Goal: Obtain resource: Download file/media

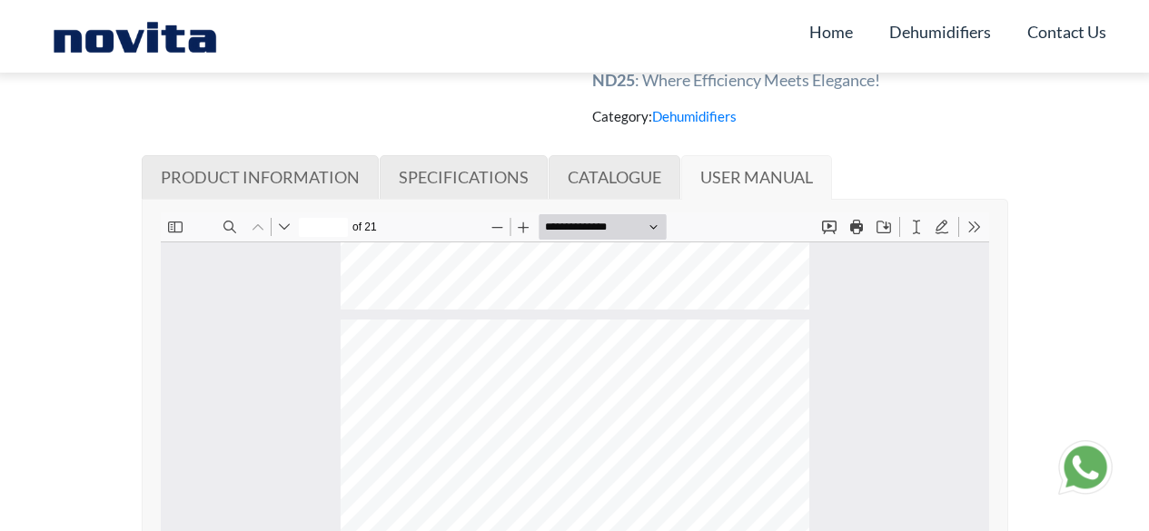
scroll to position [353, 0]
type input "*"
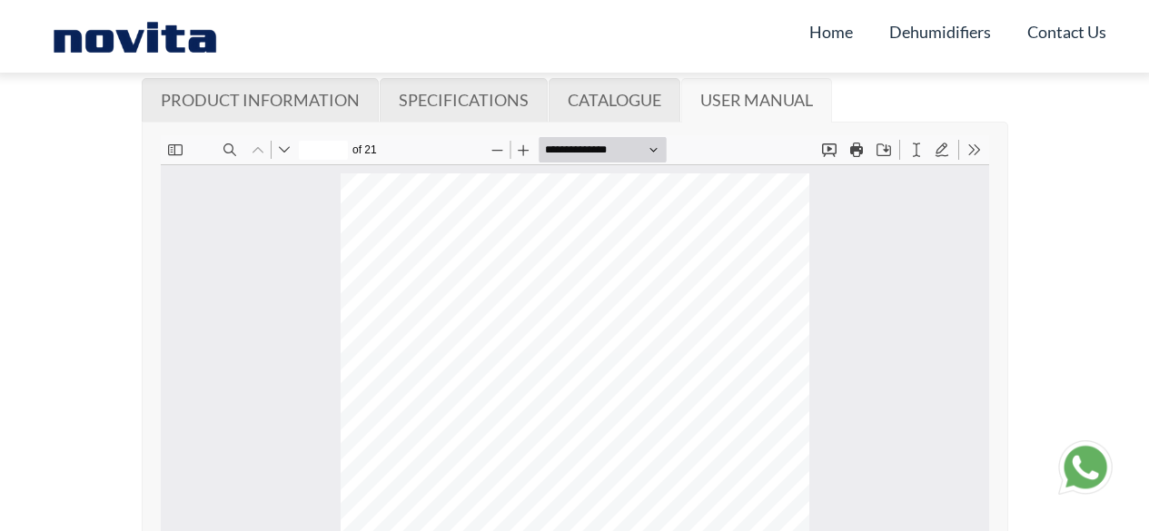
scroll to position [893, 0]
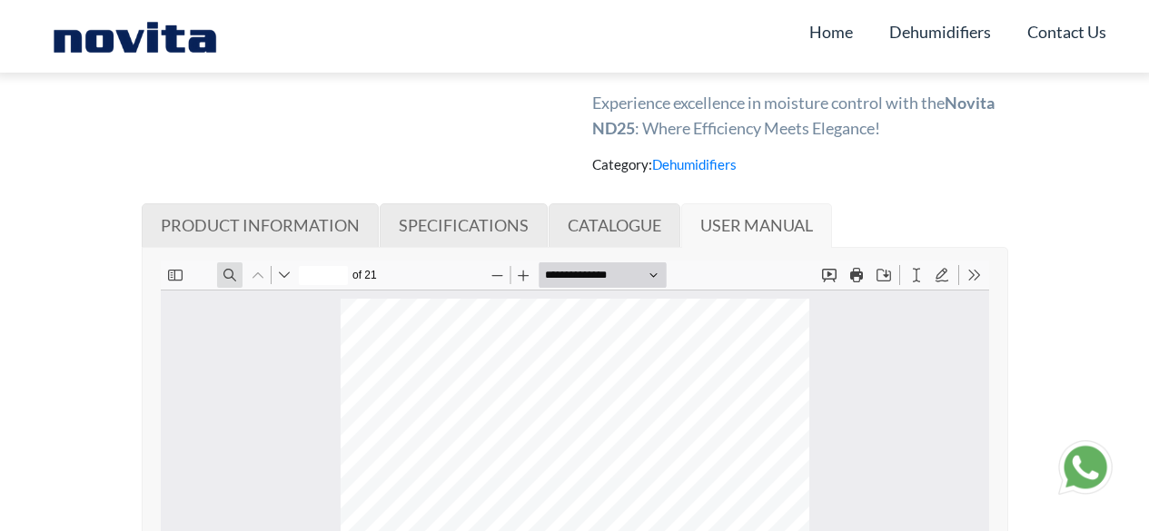
click at [227, 275] on button "Find" at bounding box center [228, 275] width 25 height 25
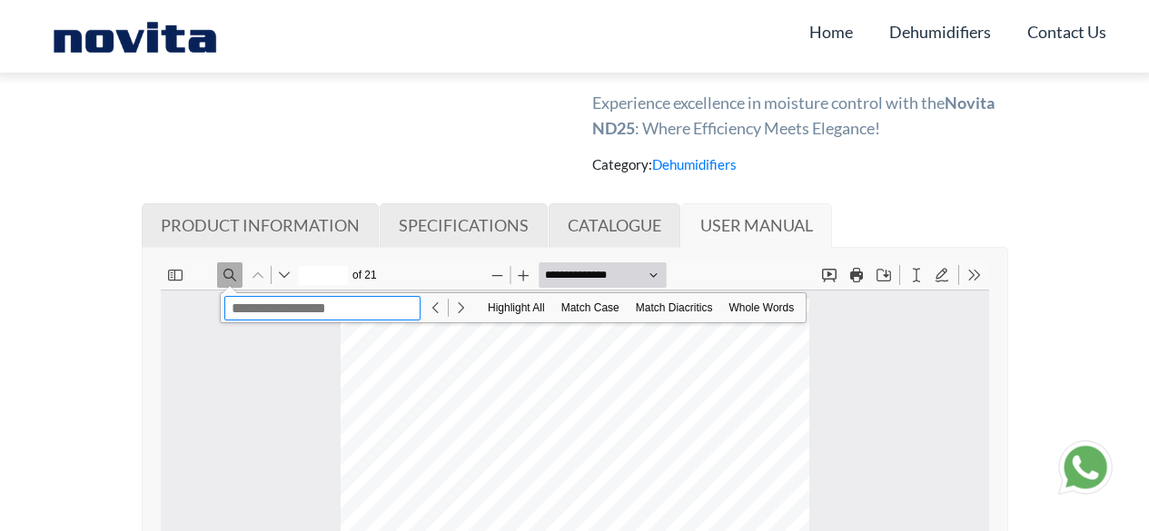
click at [247, 303] on input at bounding box center [321, 308] width 196 height 25
type input "****"
click at [310, 313] on input "****" at bounding box center [321, 308] width 196 height 25
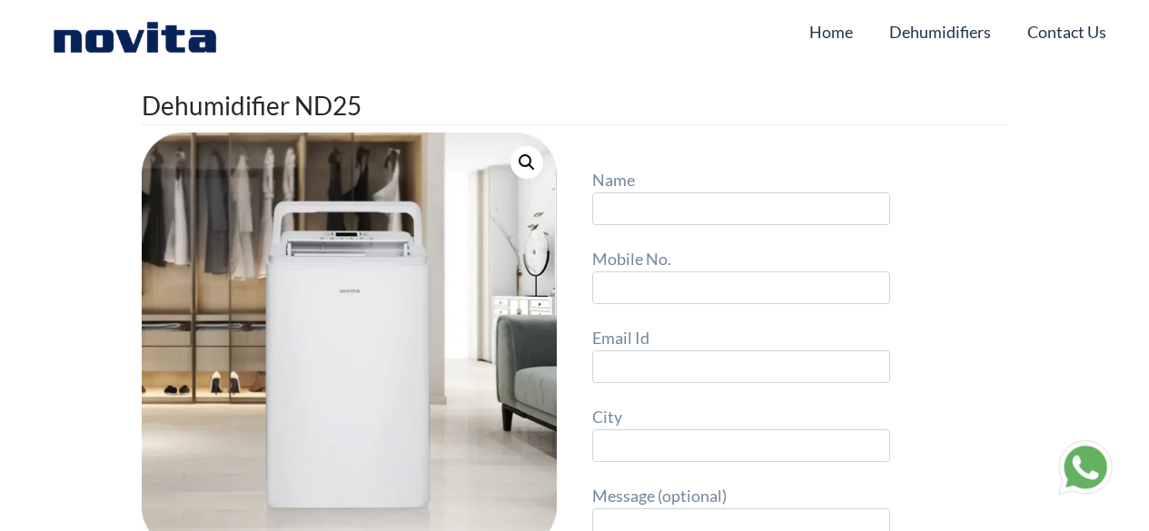
scroll to position [1, 0]
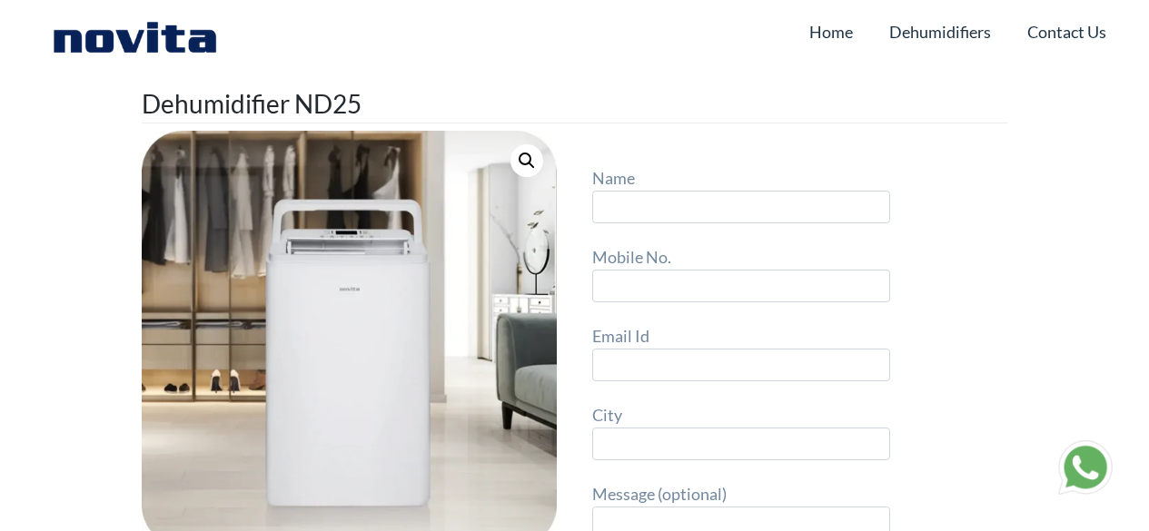
scroll to position [6, 0]
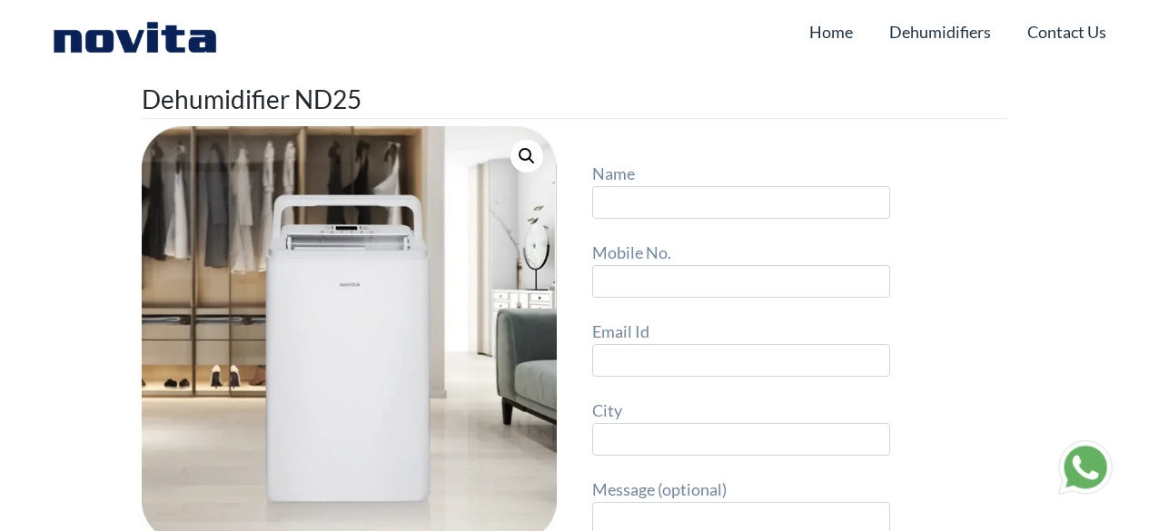
click at [179, 42] on img at bounding box center [135, 36] width 183 height 36
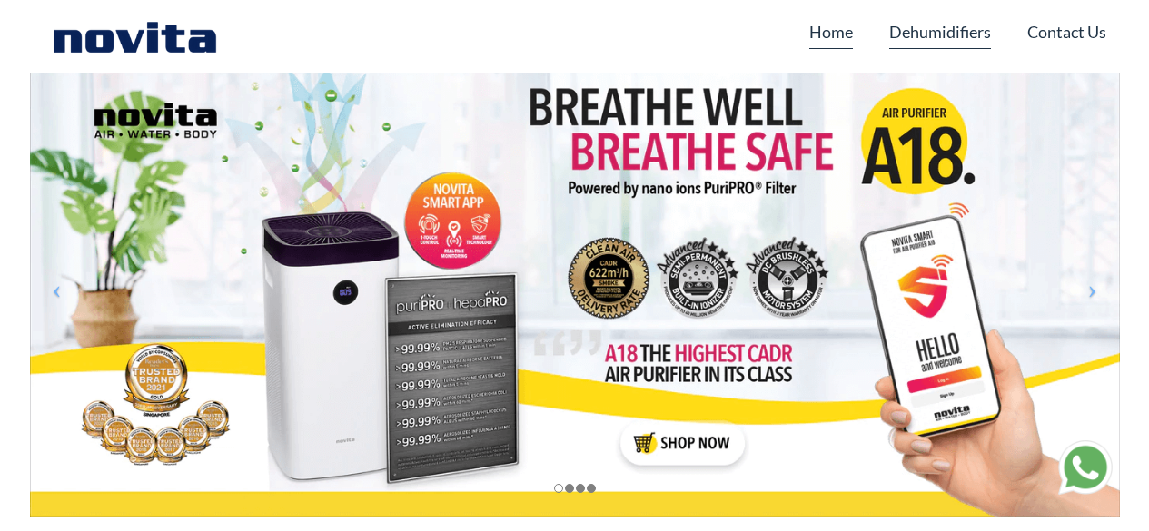
click at [950, 31] on link "Dehumidifiers" at bounding box center [940, 32] width 102 height 35
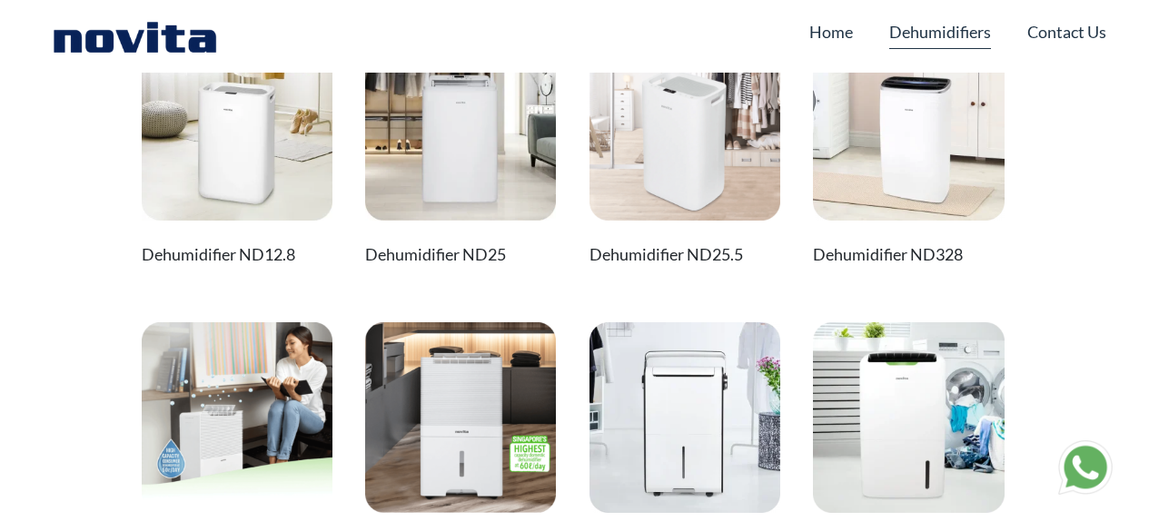
scroll to position [53, 0]
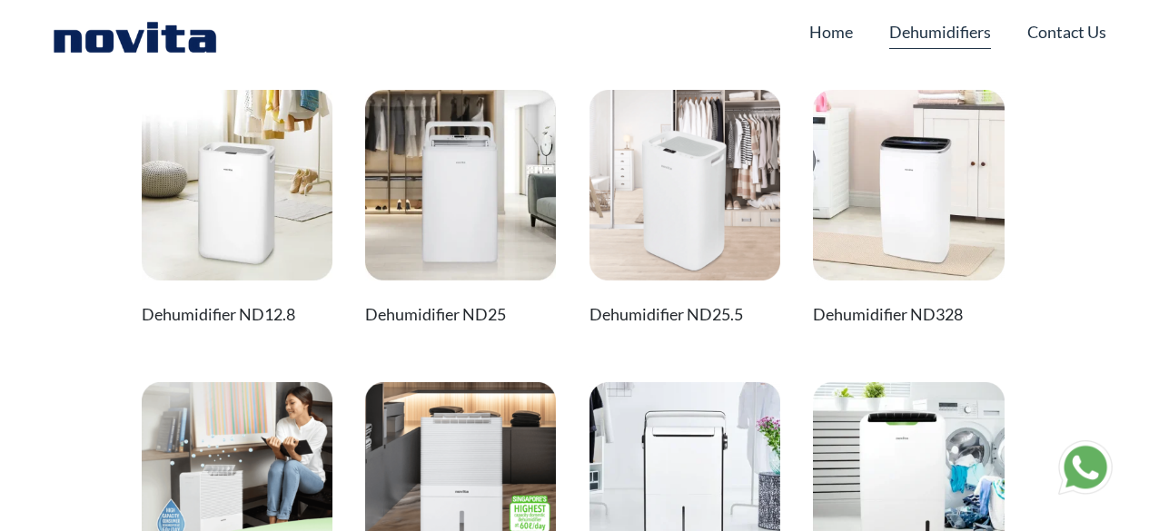
click at [265, 207] on img at bounding box center [237, 185] width 191 height 191
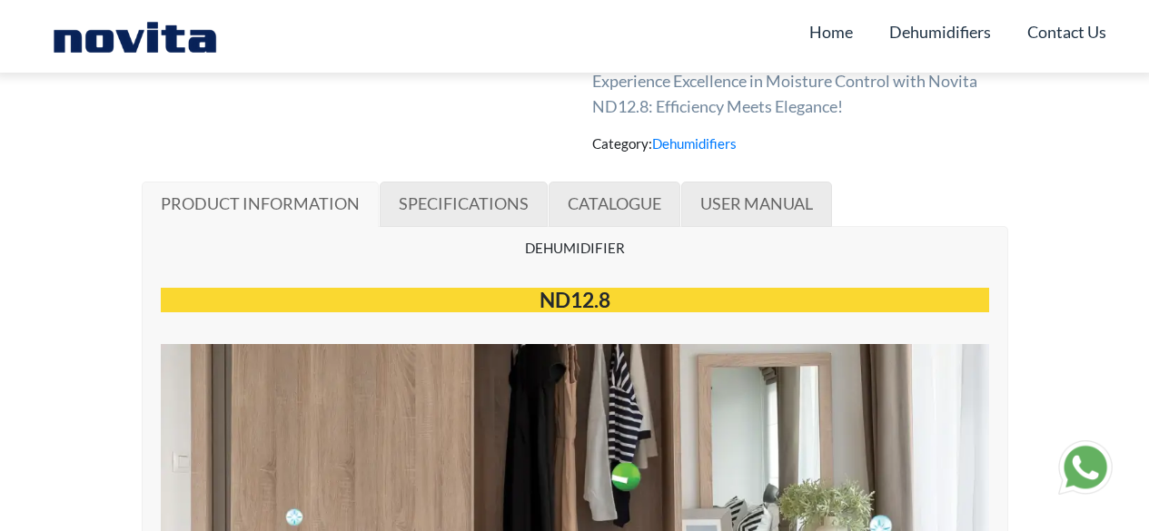
scroll to position [932, 0]
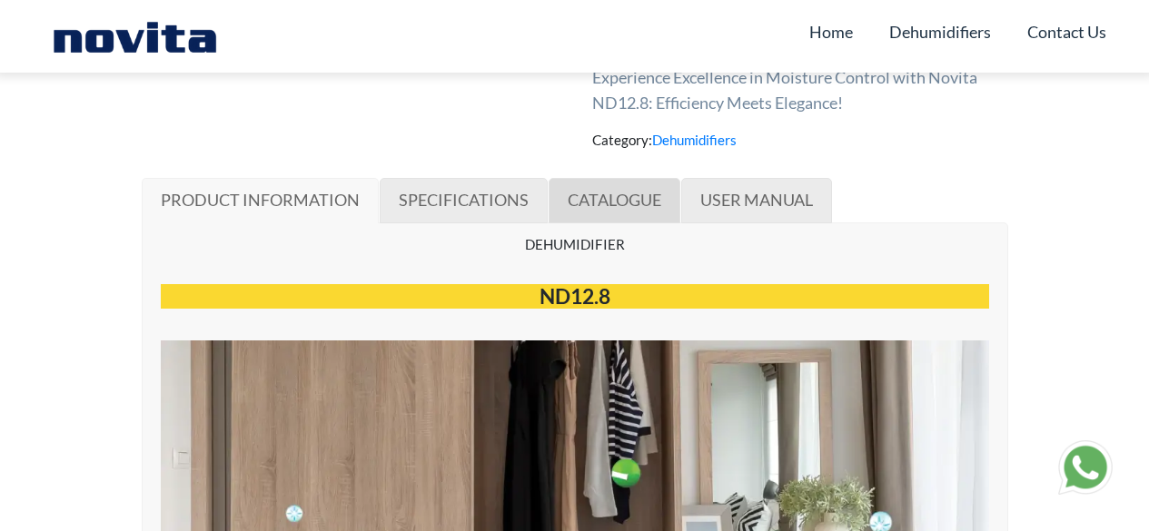
click at [602, 208] on span "CATALOGUE" at bounding box center [615, 200] width 94 height 20
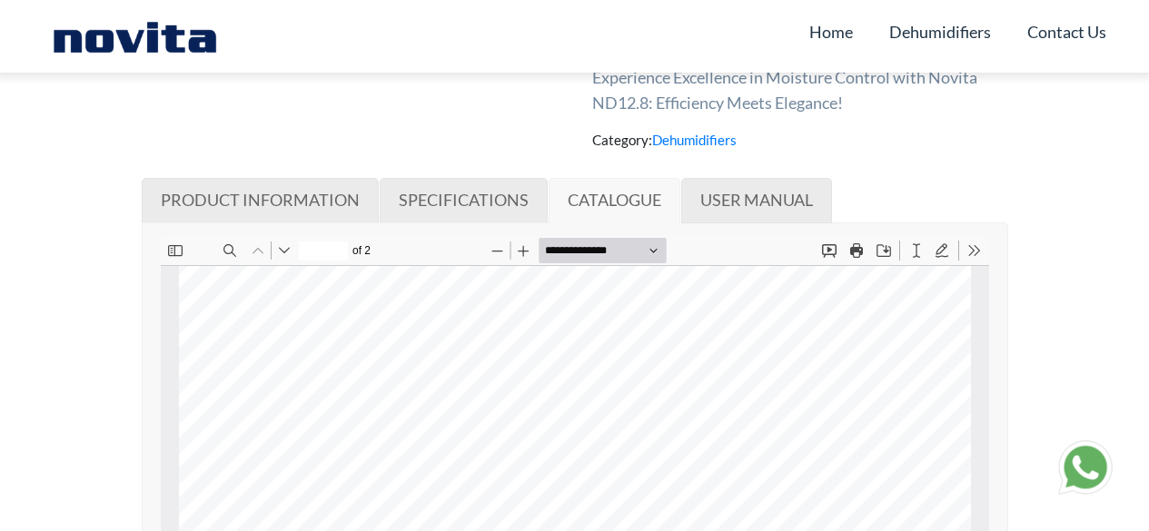
type input "*"
click at [883, 251] on button "Save" at bounding box center [882, 249] width 25 height 25
click at [751, 211] on link "USER MANUAL" at bounding box center [756, 200] width 151 height 45
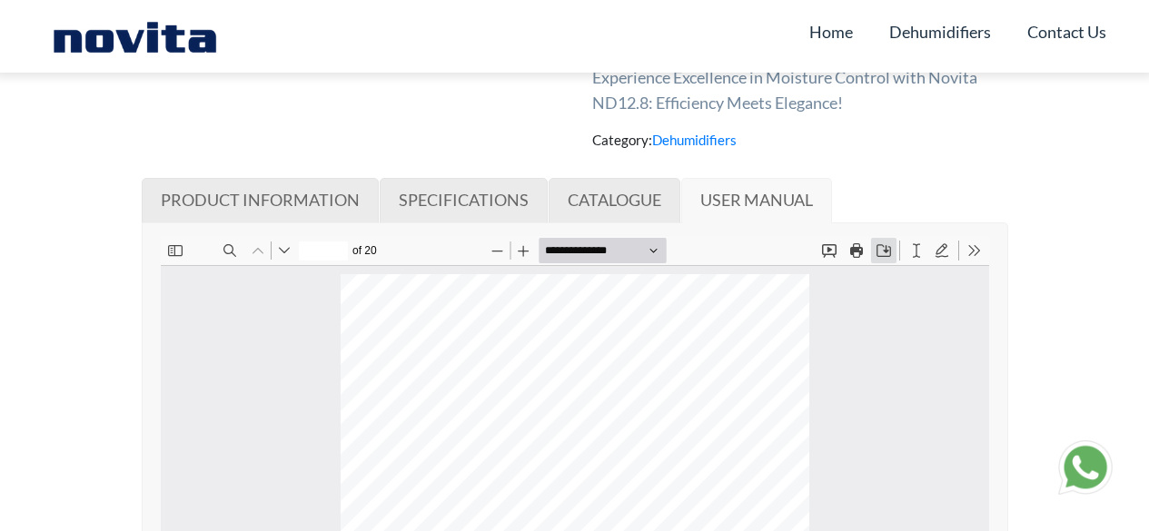
click at [885, 252] on button "Save" at bounding box center [882, 249] width 25 height 25
click at [476, 197] on span "SPECIFICATIONS" at bounding box center [464, 200] width 130 height 20
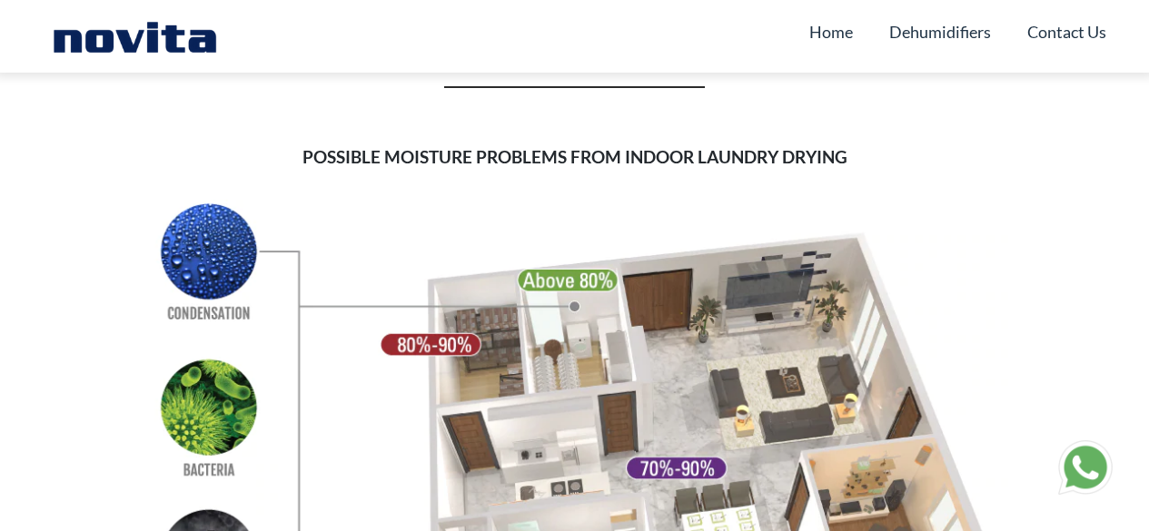
scroll to position [4310, 0]
